Goal: Task Accomplishment & Management: Use online tool/utility

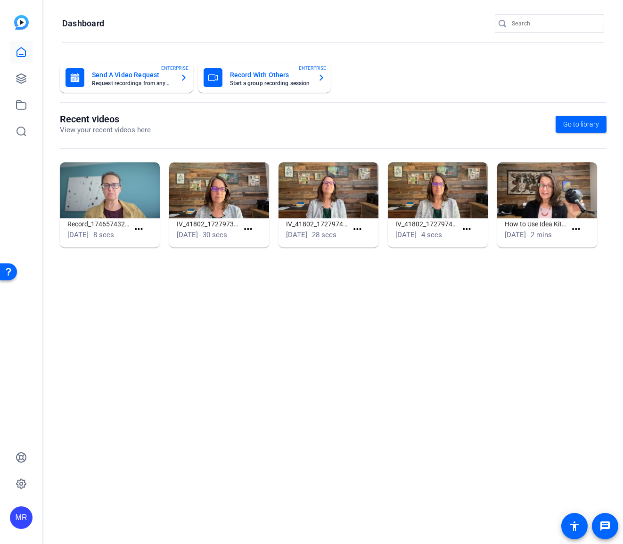
click at [533, 25] on input "Search" at bounding box center [553, 23] width 85 height 11
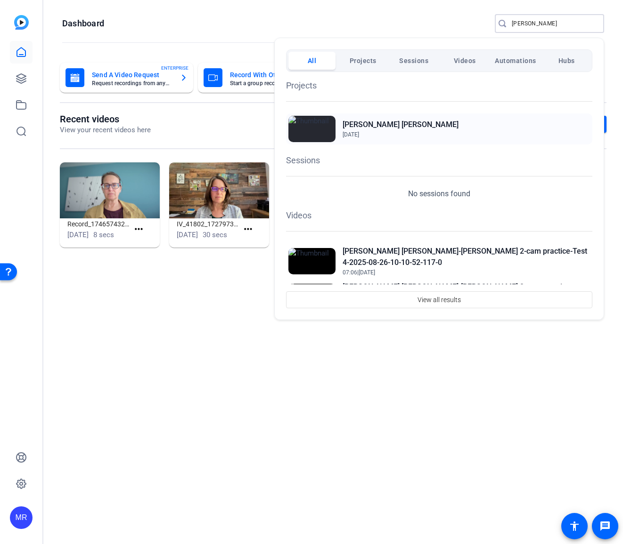
type input "henderson"
click at [375, 124] on h2 "[PERSON_NAME] [PERSON_NAME]" at bounding box center [400, 124] width 116 height 11
click at [170, 306] on div at bounding box center [311, 272] width 623 height 544
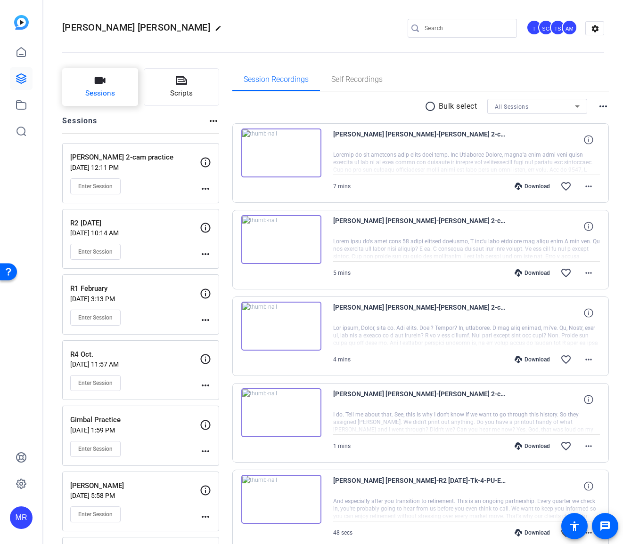
click at [105, 91] on span "Sessions" at bounding box center [100, 93] width 30 height 11
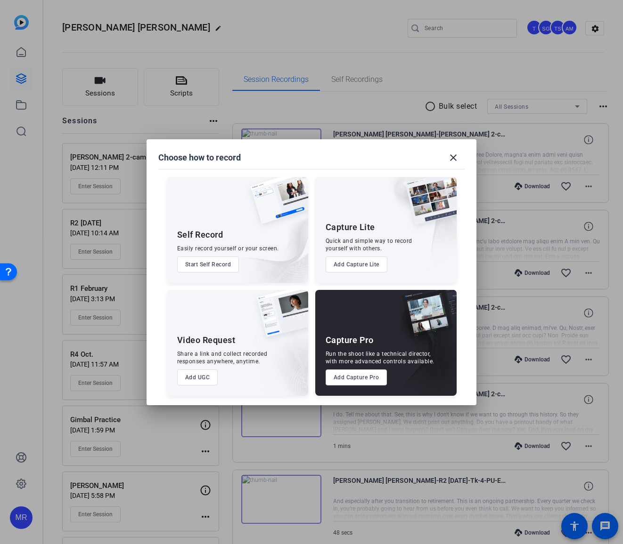
click at [366, 381] on button "Add Capture Pro" at bounding box center [356, 378] width 62 height 16
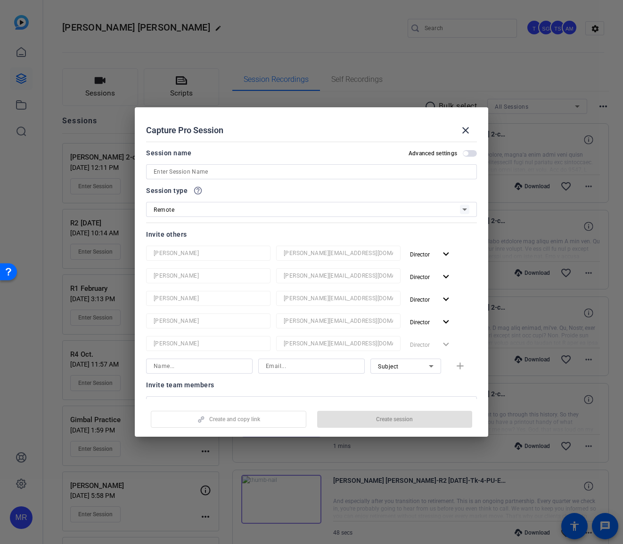
click at [192, 170] on input at bounding box center [312, 171] width 316 height 11
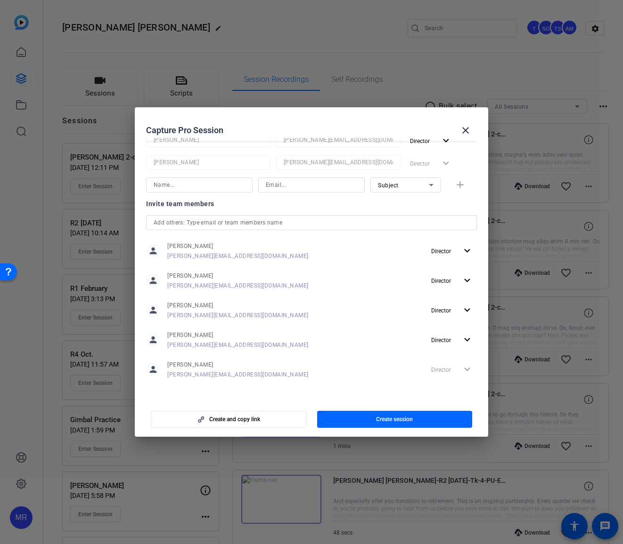
scroll to position [183, 0]
type input "R3 Aug"
click at [201, 221] on input "text" at bounding box center [312, 221] width 316 height 11
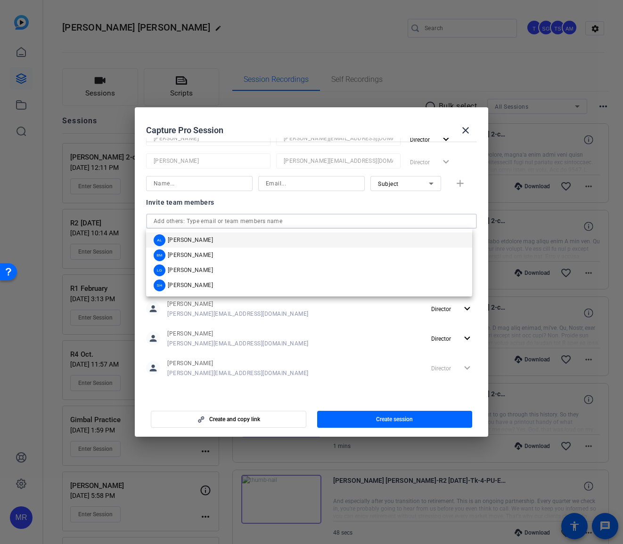
click at [201, 239] on mat-option "AL Audrey Lee" at bounding box center [309, 240] width 326 height 15
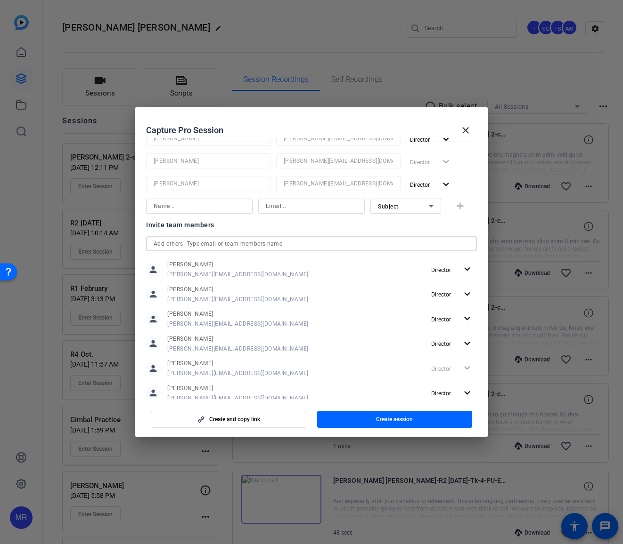
click at [196, 241] on input "text" at bounding box center [312, 243] width 316 height 11
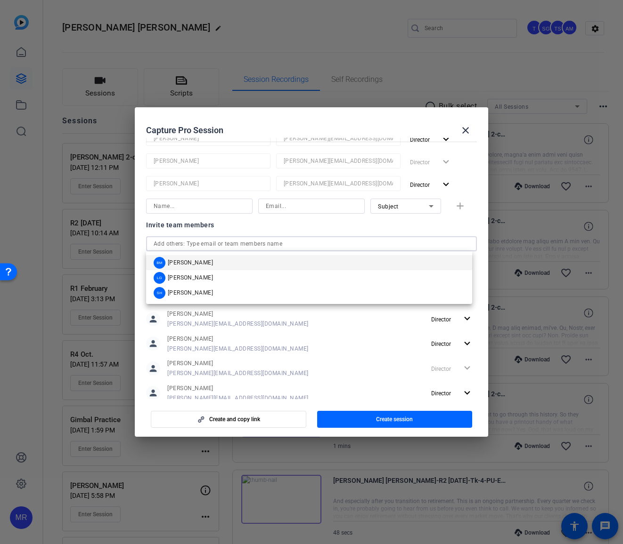
click at [199, 261] on span "Betsy Mugavero" at bounding box center [190, 263] width 45 height 8
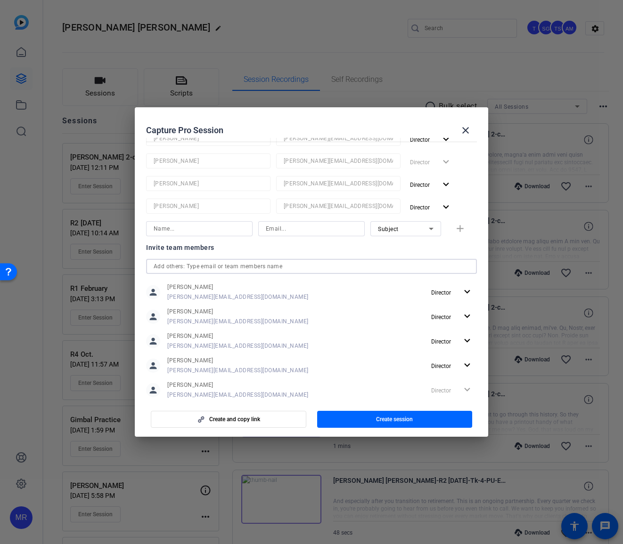
click at [199, 267] on input "text" at bounding box center [312, 266] width 316 height 11
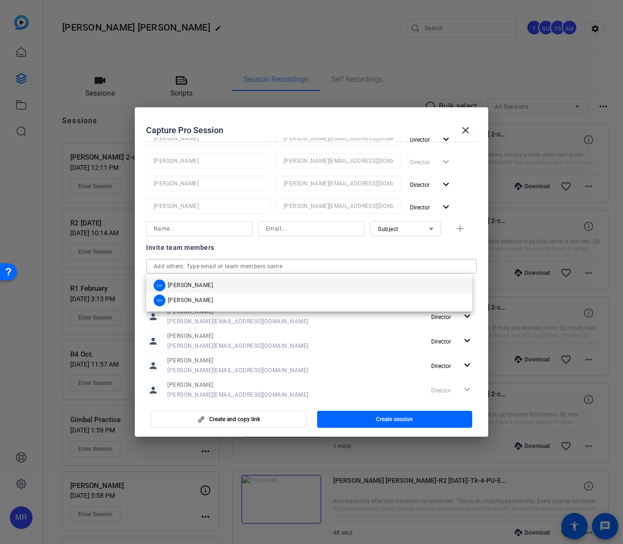
click at [199, 282] on span "Laura Garfield" at bounding box center [190, 286] width 45 height 8
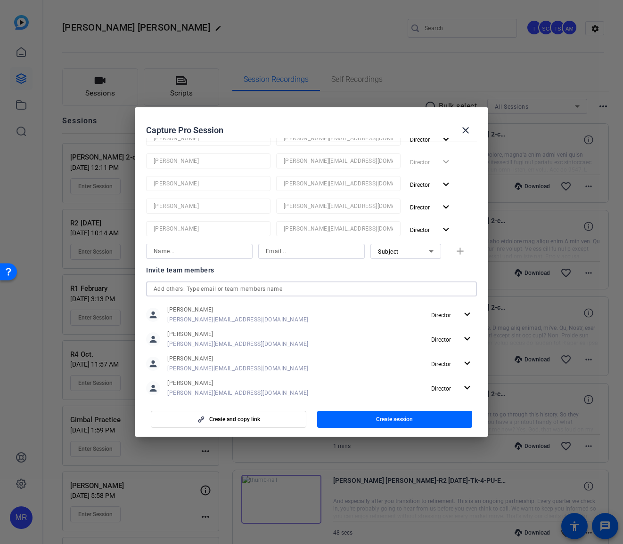
click at [199, 289] on input "text" at bounding box center [312, 289] width 316 height 11
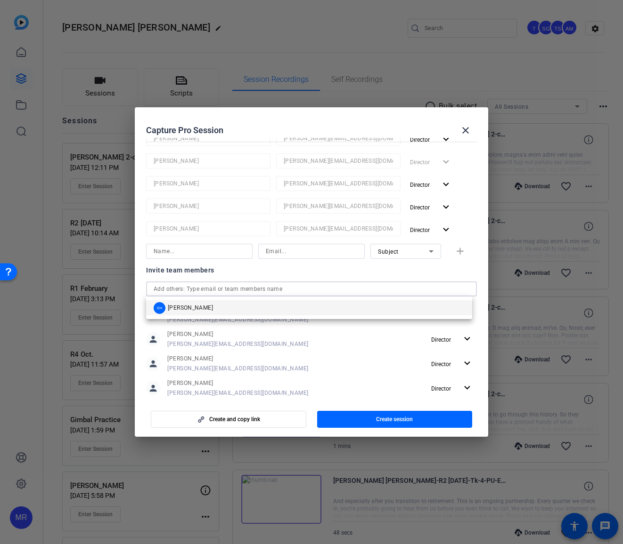
click at [199, 310] on mat-option "SH Sam Hale" at bounding box center [309, 307] width 326 height 15
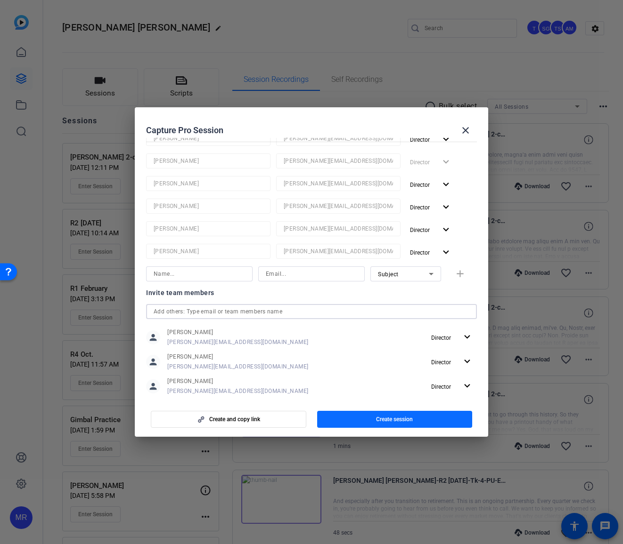
click at [373, 423] on span "button" at bounding box center [394, 419] width 155 height 23
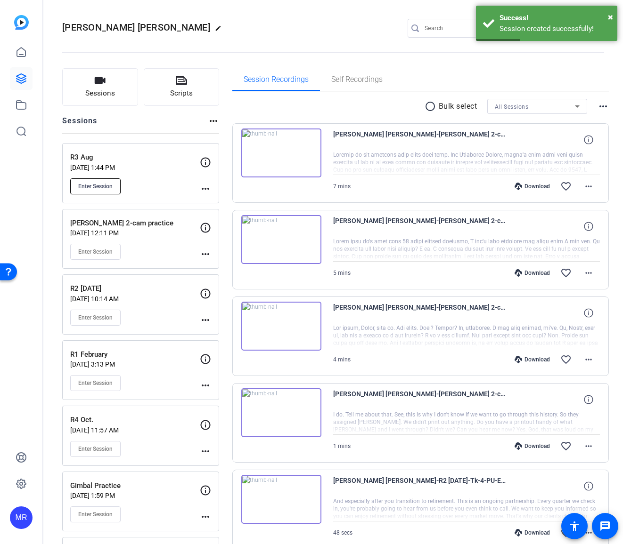
click at [114, 187] on button "Enter Session" at bounding box center [95, 187] width 50 height 16
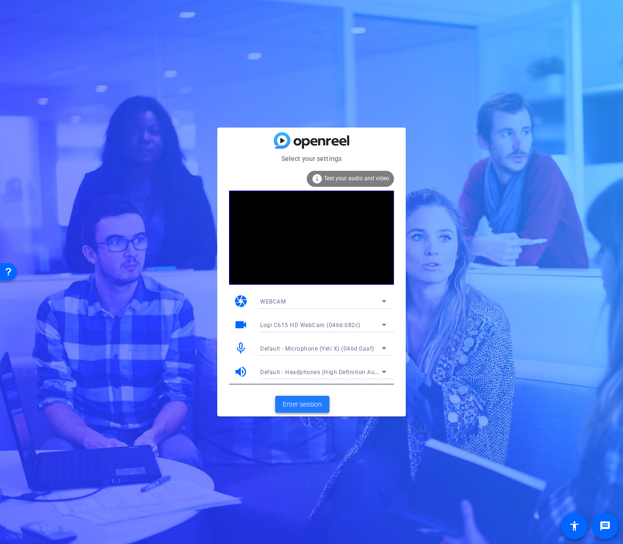
click at [316, 406] on span "Enter session" at bounding box center [302, 405] width 39 height 10
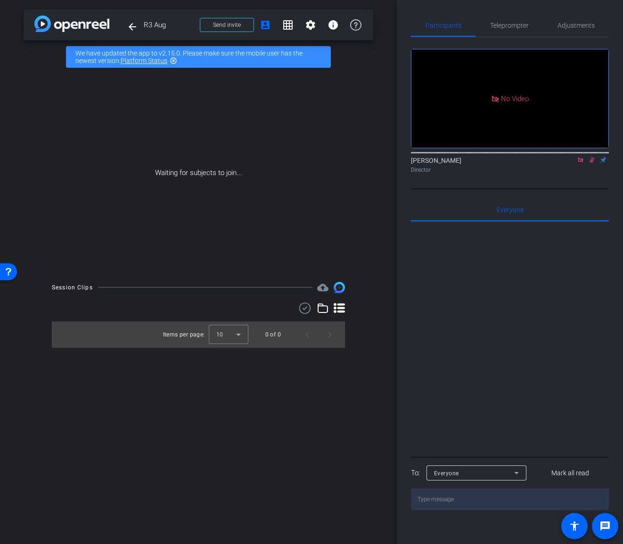
click at [578, 163] on icon at bounding box center [580, 160] width 8 height 7
click at [580, 163] on icon at bounding box center [580, 160] width 8 height 7
